Goal: Task Accomplishment & Management: Manage account settings

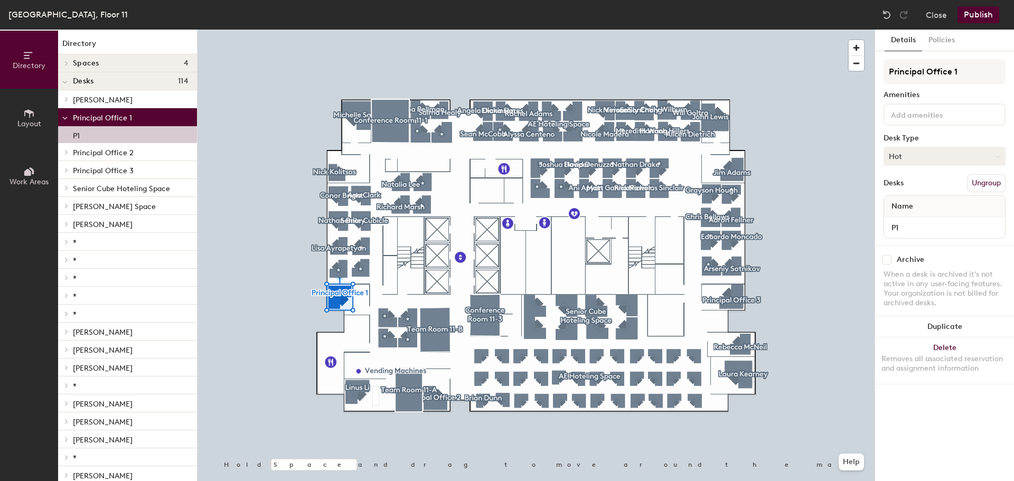
click at [984, 156] on button "Hot" at bounding box center [945, 156] width 122 height 19
click at [905, 222] on div "Hoteled" at bounding box center [937, 221] width 106 height 16
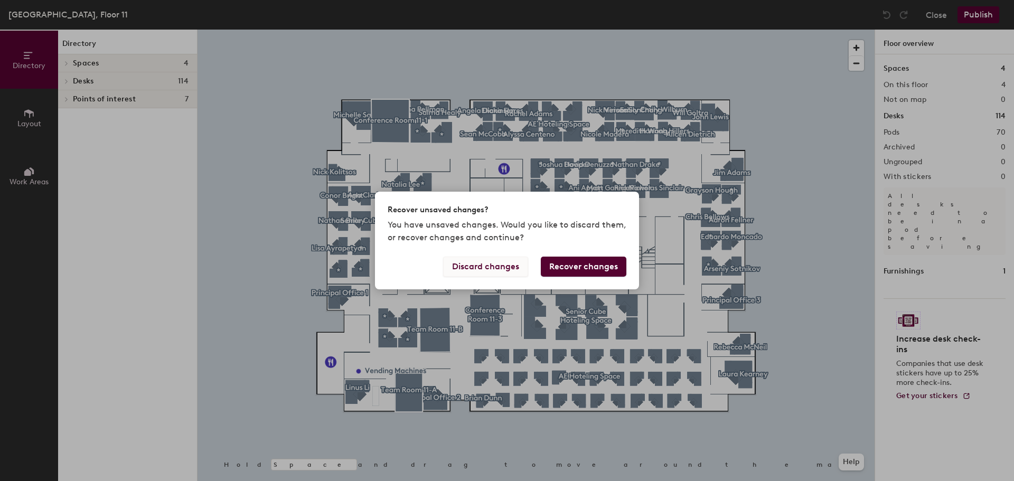
click at [480, 266] on button "Discard changes" at bounding box center [485, 267] width 85 height 20
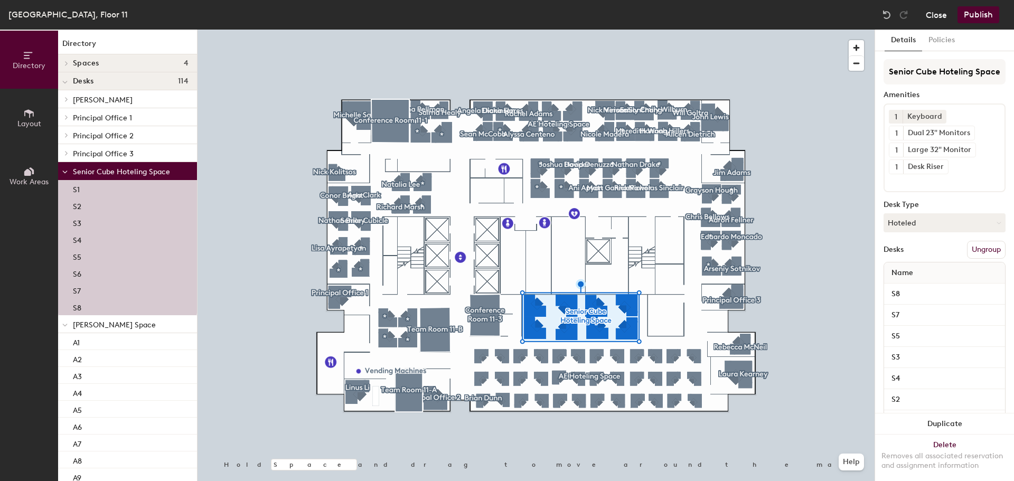
click at [937, 20] on button "Close" at bounding box center [936, 14] width 21 height 17
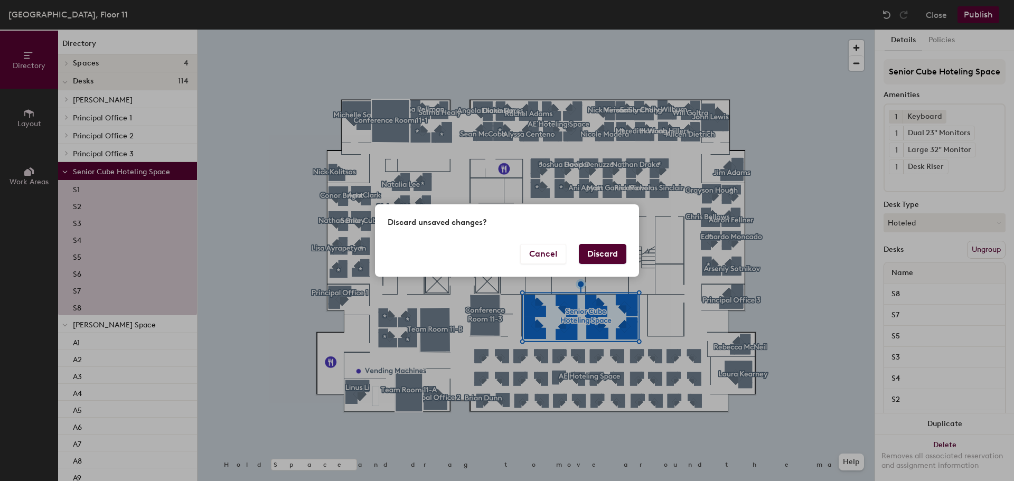
click at [596, 255] on button "Discard" at bounding box center [603, 254] width 48 height 20
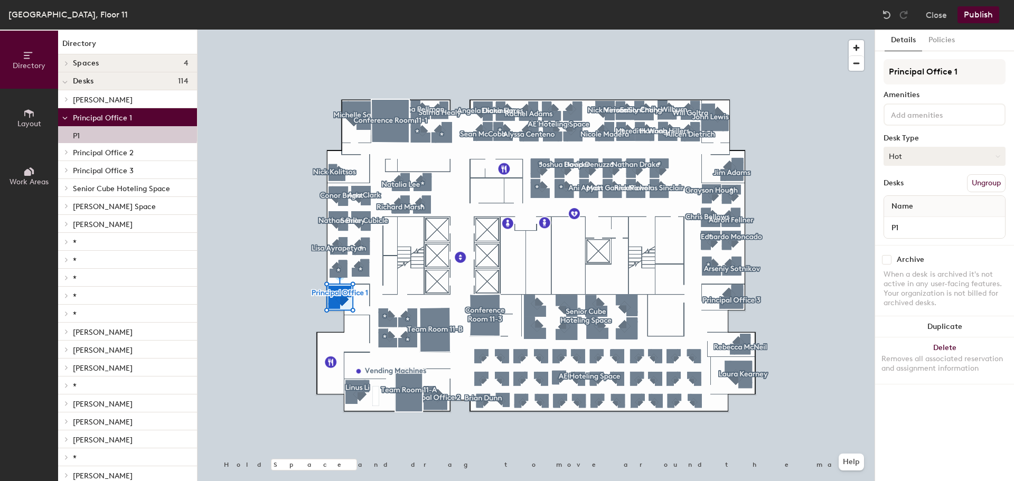
click at [997, 157] on icon at bounding box center [998, 156] width 5 height 5
click at [903, 216] on div "Hoteled" at bounding box center [937, 221] width 106 height 16
click at [977, 18] on button "Publish" at bounding box center [979, 14] width 42 height 17
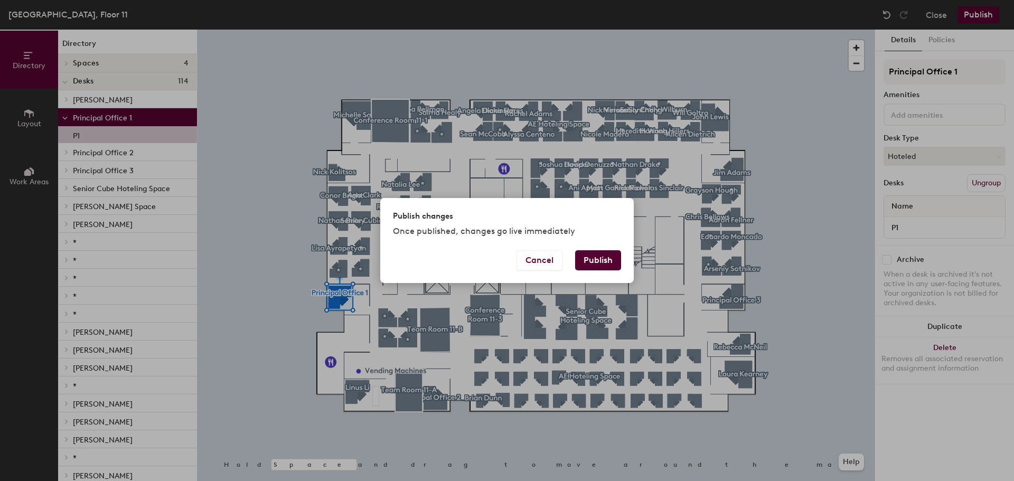
click at [601, 259] on button "Publish" at bounding box center [598, 260] width 46 height 20
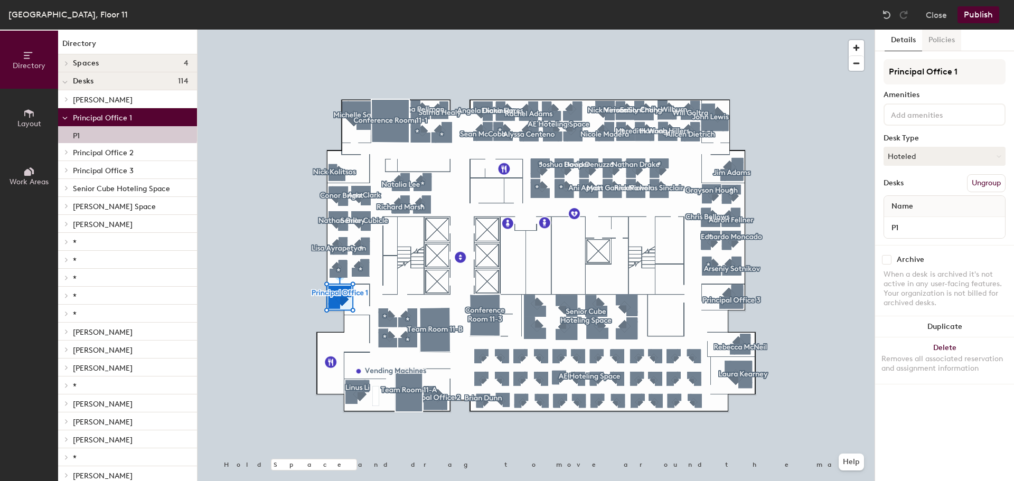
click at [935, 40] on button "Policies" at bounding box center [941, 41] width 39 height 22
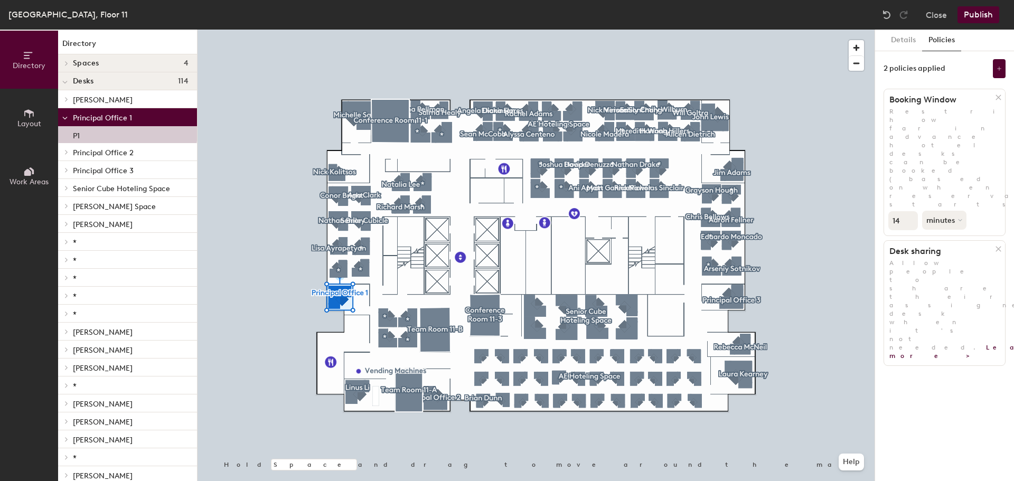
click at [908, 211] on input "14" at bounding box center [904, 220] width 30 height 19
click at [908, 211] on input "13" at bounding box center [904, 220] width 30 height 19
click at [908, 211] on input "12" at bounding box center [904, 220] width 30 height 19
click at [908, 211] on input "11" at bounding box center [904, 220] width 30 height 19
click at [908, 211] on input "10" at bounding box center [904, 220] width 30 height 19
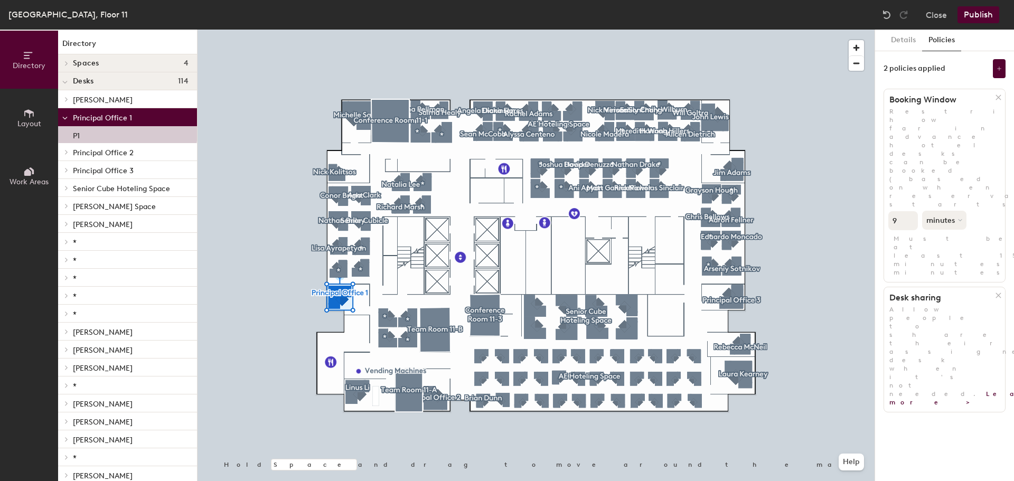
click at [908, 211] on input "9" at bounding box center [904, 220] width 30 height 19
click at [908, 211] on input "8" at bounding box center [904, 220] width 30 height 19
click at [908, 211] on input "7" at bounding box center [904, 220] width 30 height 19
click at [908, 211] on input "6" at bounding box center [904, 220] width 30 height 19
click at [908, 211] on input "5" at bounding box center [904, 220] width 30 height 19
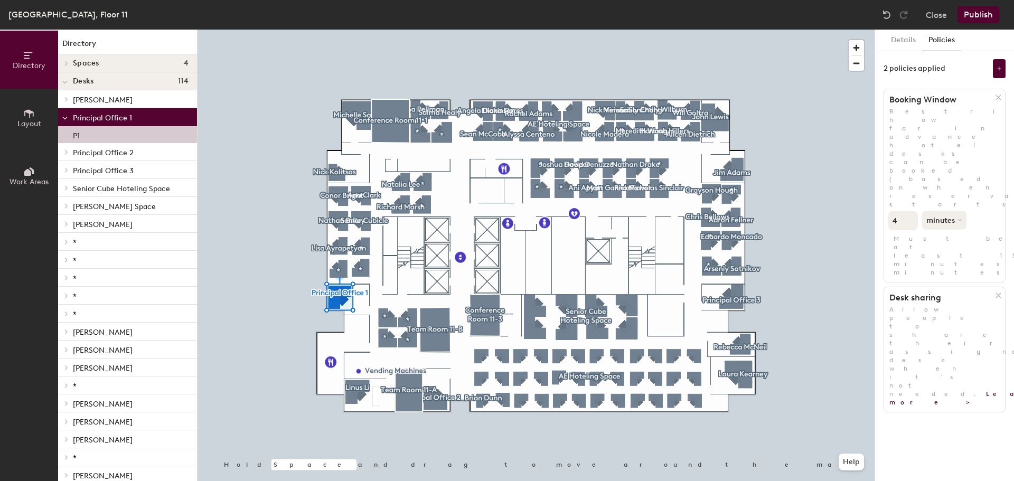
click at [908, 211] on input "4" at bounding box center [904, 220] width 30 height 19
click at [908, 211] on input "3" at bounding box center [904, 220] width 30 height 19
click at [908, 211] on input "2" at bounding box center [904, 220] width 30 height 19
click at [908, 211] on input "1" at bounding box center [904, 220] width 30 height 19
click at [908, 211] on input "0" at bounding box center [904, 220] width 30 height 19
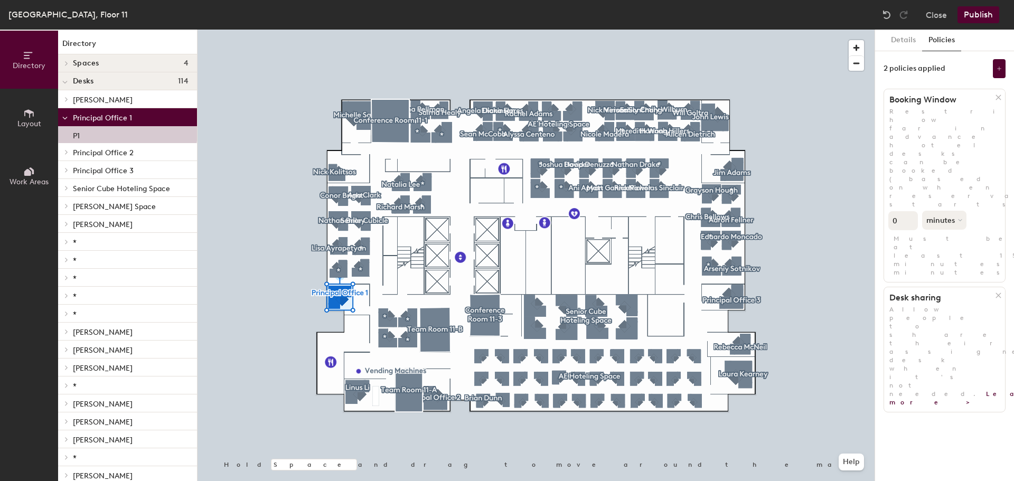
click at [901, 277] on div "Details Policies 2 policies applied Booking Window Restrict how far in advance …" at bounding box center [944, 256] width 139 height 452
click at [909, 211] on input "1" at bounding box center [904, 220] width 30 height 19
click at [909, 211] on input "2" at bounding box center [904, 220] width 30 height 19
click at [909, 211] on input "3" at bounding box center [904, 220] width 30 height 19
click at [909, 211] on input "4" at bounding box center [904, 220] width 30 height 19
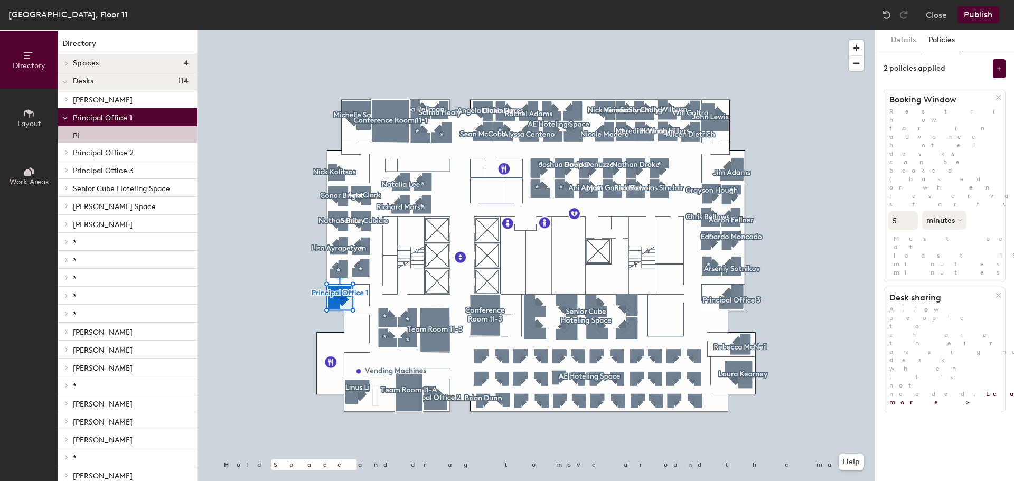
click at [909, 211] on input "5" at bounding box center [904, 220] width 30 height 19
click at [909, 211] on input "6" at bounding box center [904, 220] width 30 height 19
click at [909, 211] on input "7" at bounding box center [904, 220] width 30 height 19
click at [909, 211] on input "8" at bounding box center [904, 220] width 30 height 19
click at [909, 211] on input "9" at bounding box center [904, 220] width 30 height 19
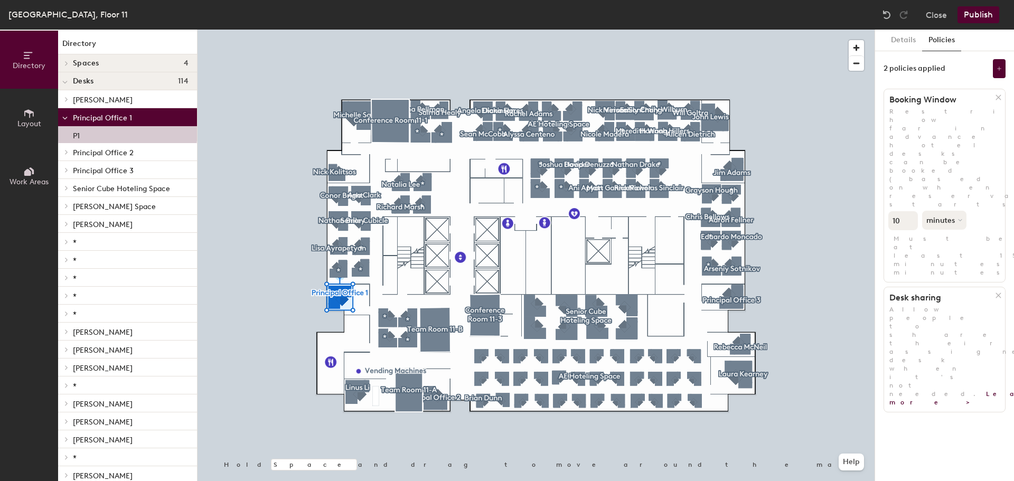
click at [909, 211] on input "10" at bounding box center [904, 220] width 30 height 19
click at [909, 211] on input "11" at bounding box center [904, 220] width 30 height 19
click at [909, 211] on input "12" at bounding box center [904, 220] width 30 height 19
click at [909, 211] on input "13" at bounding box center [904, 220] width 30 height 19
click at [909, 211] on input "14" at bounding box center [904, 220] width 30 height 19
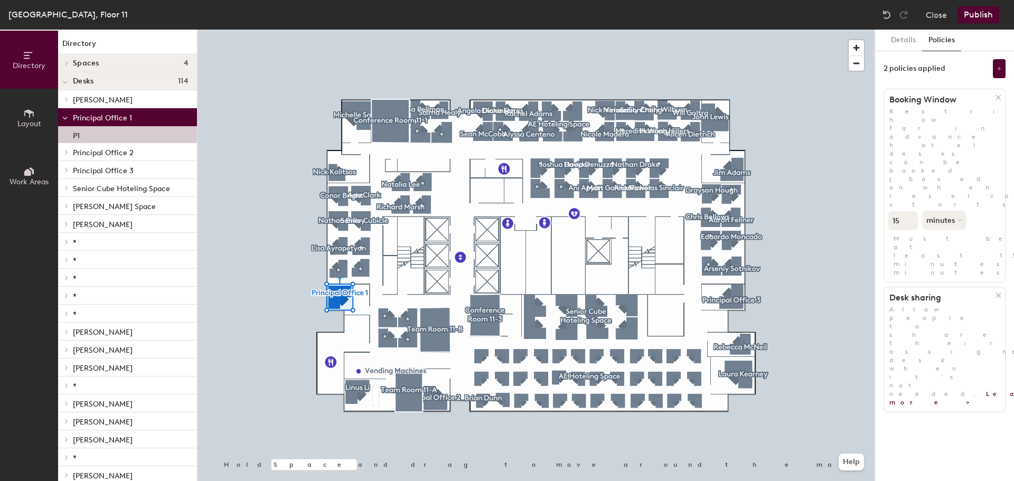
type input "15"
click at [909, 211] on input "15" at bounding box center [904, 220] width 30 height 19
click at [901, 40] on button "Details" at bounding box center [904, 41] width 38 height 22
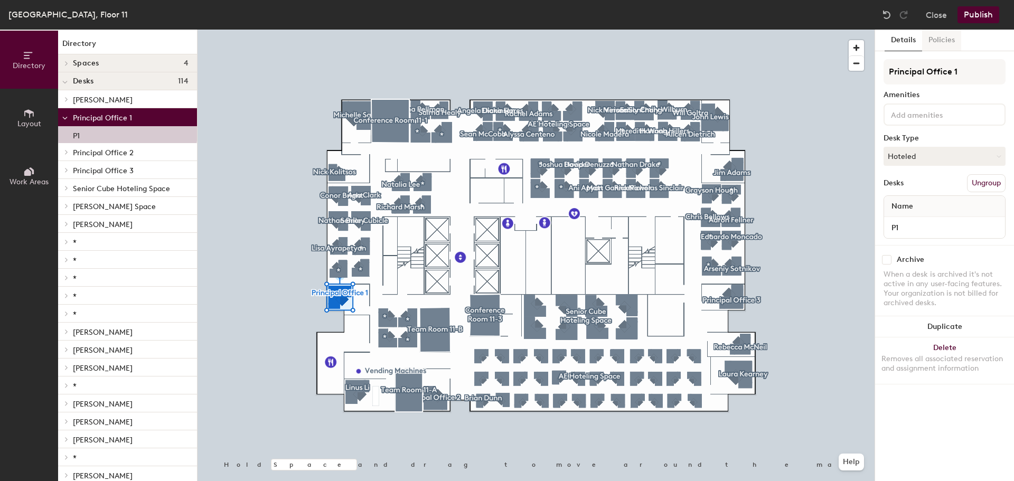
click at [938, 42] on button "Policies" at bounding box center [941, 41] width 39 height 22
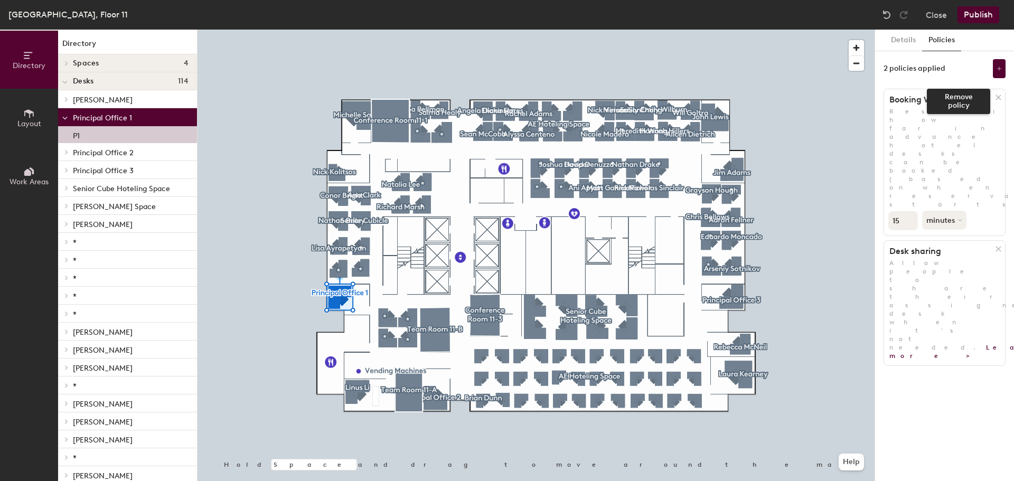
click at [997, 97] on icon at bounding box center [999, 98] width 8 height 8
click at [905, 42] on button "Details" at bounding box center [904, 41] width 38 height 22
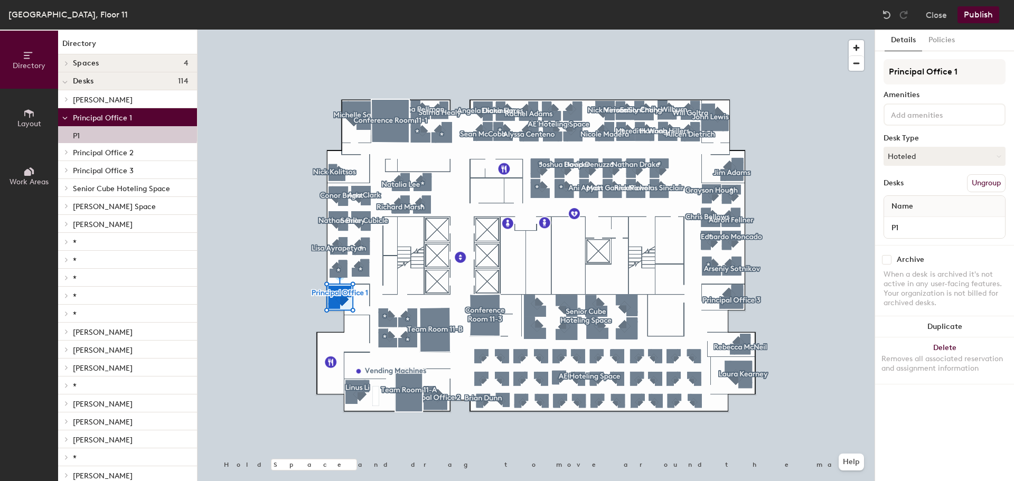
click at [976, 11] on button "Publish" at bounding box center [979, 14] width 42 height 17
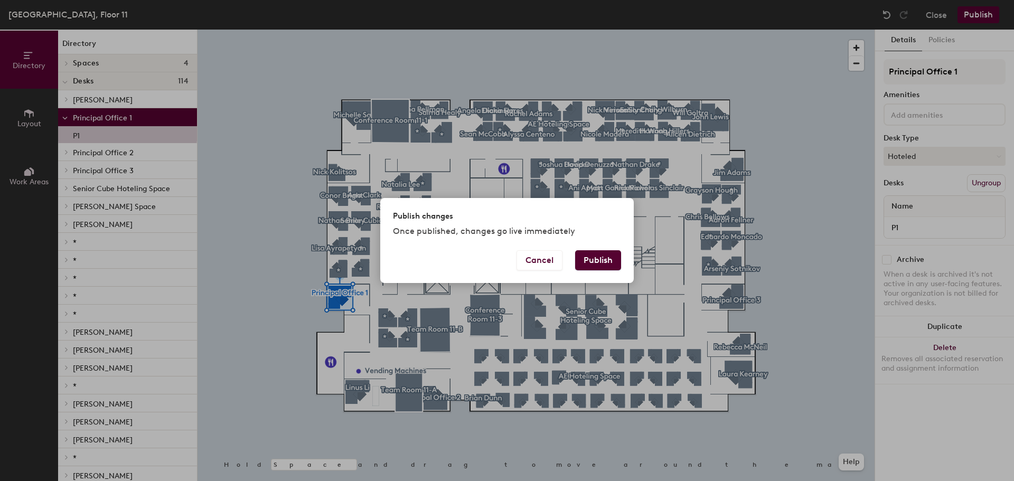
click at [596, 258] on button "Publish" at bounding box center [598, 260] width 46 height 20
